Goal: Find specific page/section

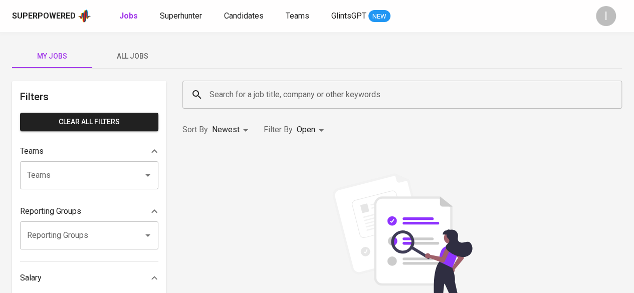
click at [237, 96] on input "Search for a job title, company or other keywords" at bounding box center [404, 94] width 395 height 19
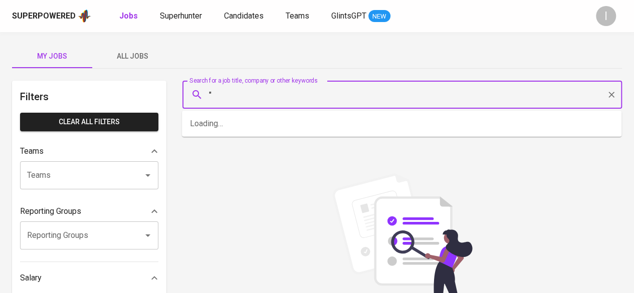
paste input "Pingkan Huiriady"
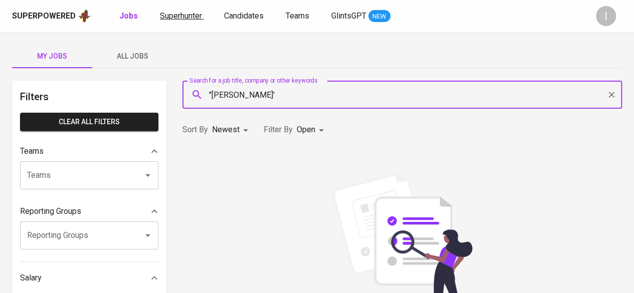
type input ""[PERSON_NAME]'"
click at [201, 10] on link "Superhunter" at bounding box center [182, 16] width 44 height 13
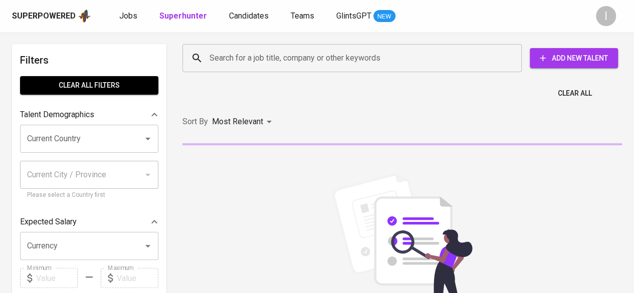
click at [291, 53] on input "Search for a job title, company or other keywords" at bounding box center [354, 58] width 295 height 19
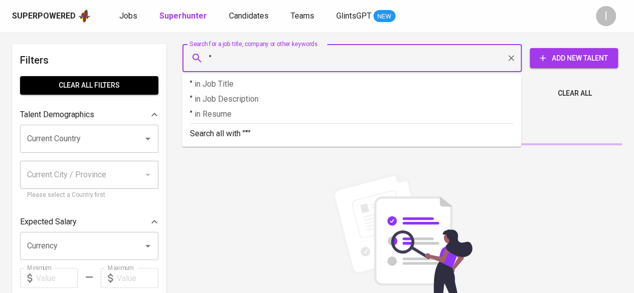
paste input "Pingkan Huiriady"
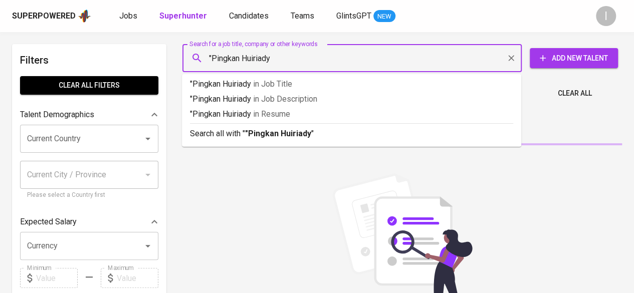
type input ""Pingkan Huiriady""
click at [291, 53] on input ""Pingkan Huiriady"" at bounding box center [354, 58] width 295 height 19
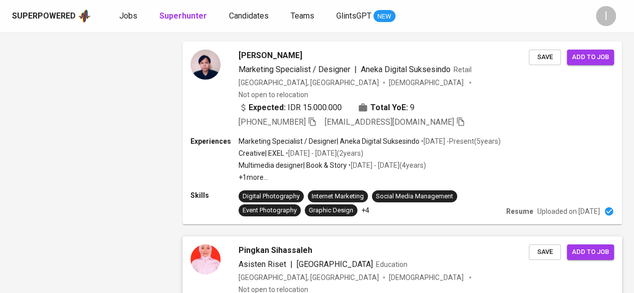
scroll to position [1694, 0]
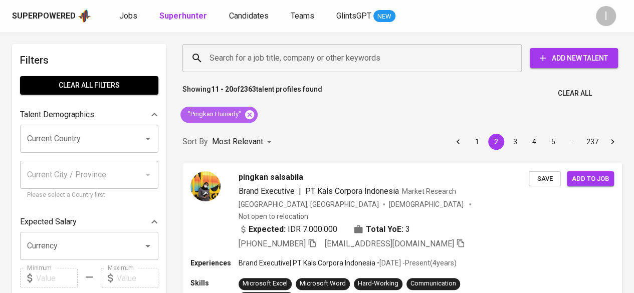
click at [247, 110] on icon at bounding box center [249, 114] width 11 height 11
click at [262, 59] on input "Search for a job title, company or other keywords" at bounding box center [354, 58] width 295 height 19
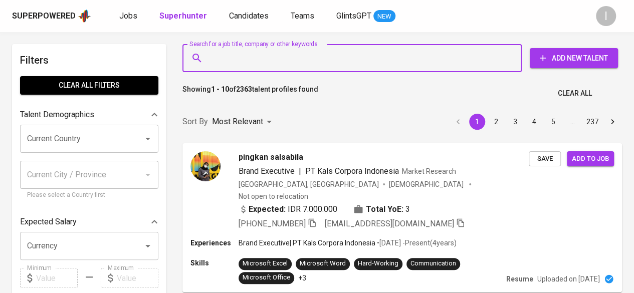
click at [302, 51] on input "Search for a job title, company or other keywords" at bounding box center [354, 58] width 295 height 19
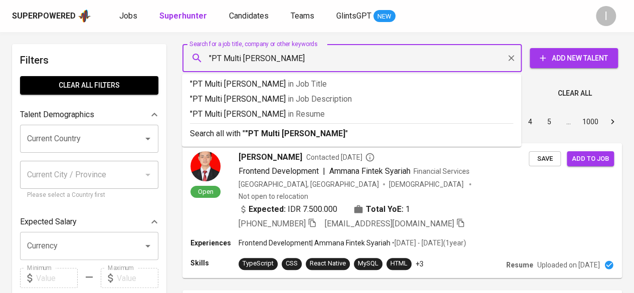
type input ""PT Multi Wangi Alami""
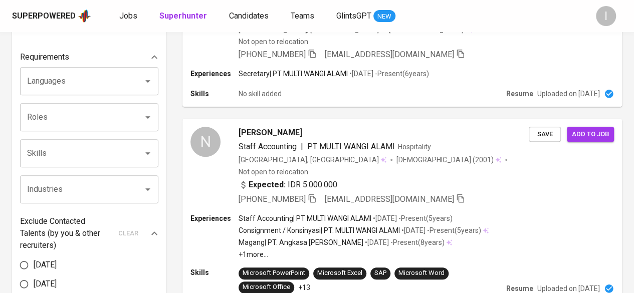
scroll to position [501, 0]
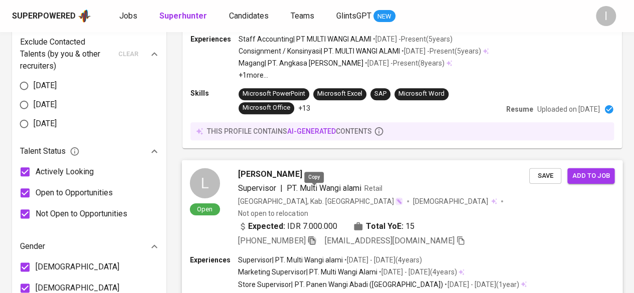
click at [312, 235] on icon "button" at bounding box center [311, 239] width 9 height 9
